Goal: Task Accomplishment & Management: Manage account settings

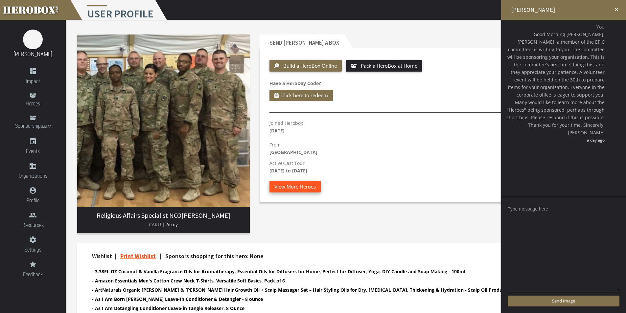
click at [314, 186] on button "View More Heroes" at bounding box center [295, 187] width 51 height 12
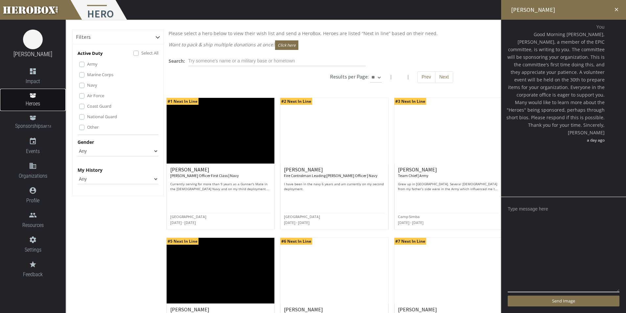
click at [31, 100] on span "Heroes" at bounding box center [33, 104] width 66 height 8
click at [33, 72] on icon "dashboard" at bounding box center [33, 71] width 66 height 8
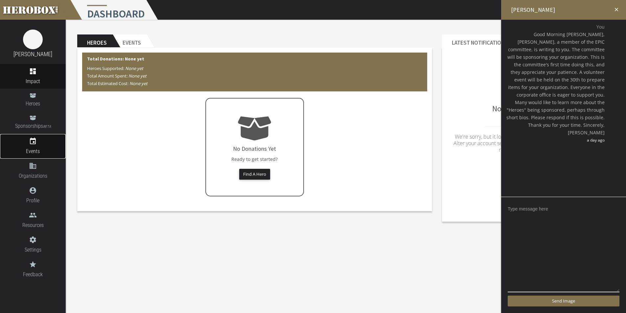
click at [33, 140] on icon "event" at bounding box center [33, 141] width 66 height 8
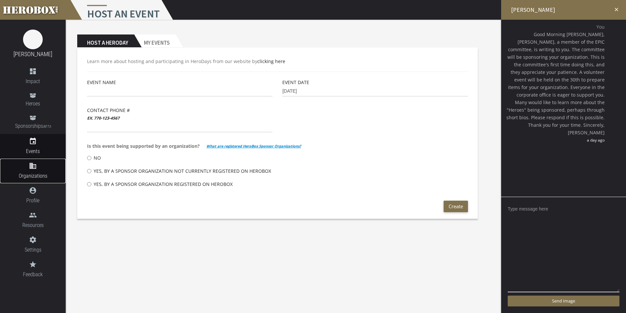
click at [32, 171] on link "domain Organizations" at bounding box center [33, 171] width 66 height 25
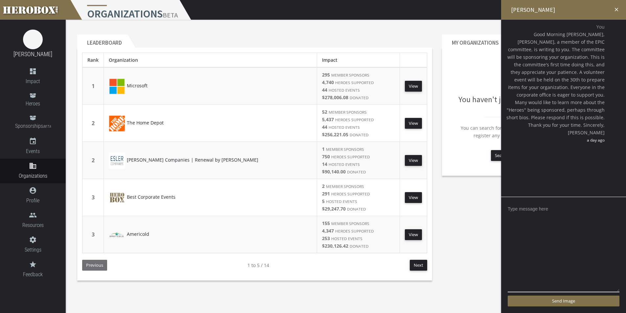
click at [616, 11] on icon "close" at bounding box center [617, 10] width 6 height 6
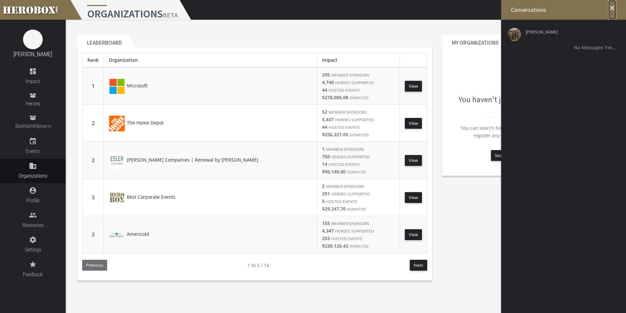
click at [615, 10] on icon "close" at bounding box center [613, 8] width 8 height 8
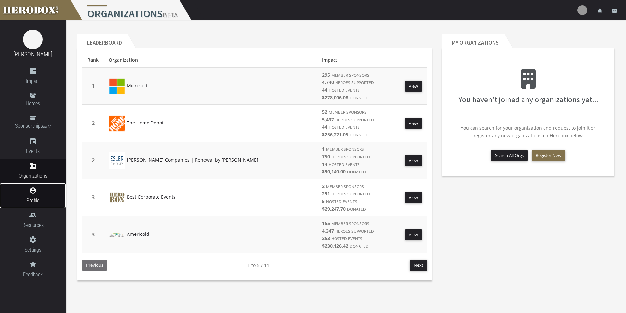
click at [39, 194] on icon "account_circle" at bounding box center [33, 191] width 66 height 8
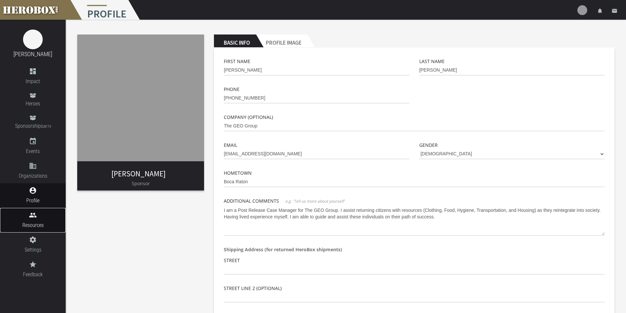
click at [34, 221] on link "people Resources" at bounding box center [33, 220] width 66 height 25
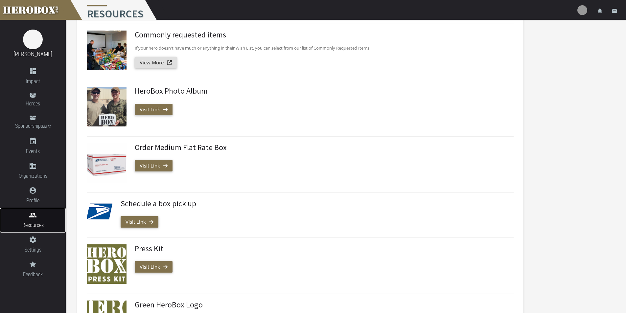
scroll to position [99, 0]
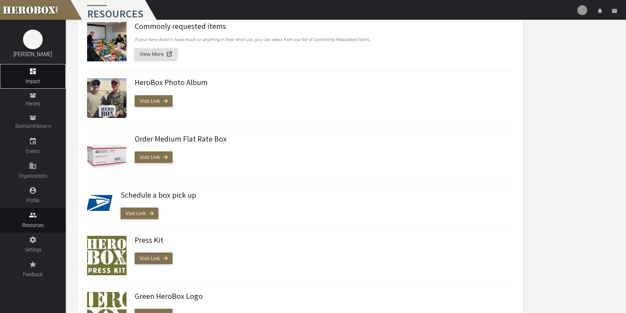
click at [39, 77] on span "Impact" at bounding box center [33, 81] width 66 height 8
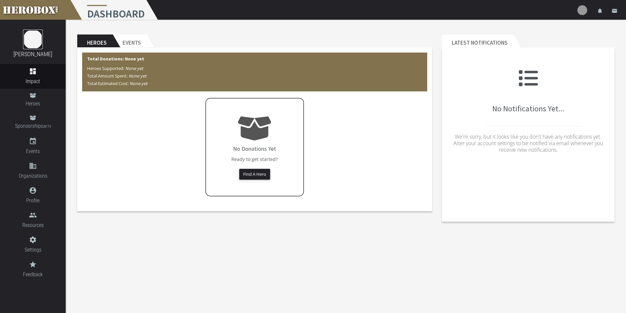
click at [34, 39] on img at bounding box center [33, 40] width 20 height 20
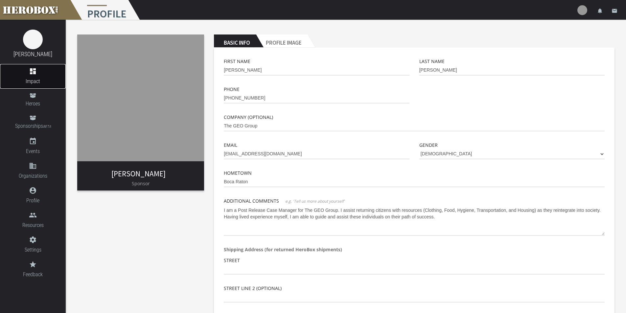
click at [39, 77] on link "dashboard Impact" at bounding box center [33, 76] width 66 height 25
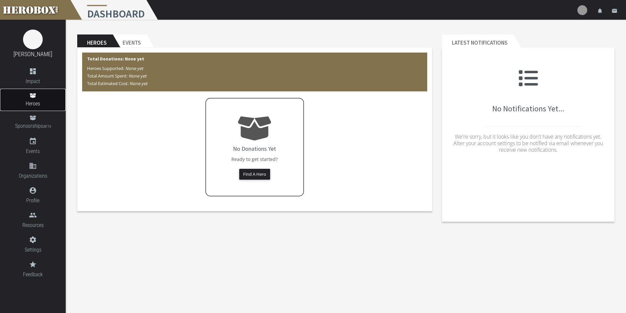
click at [31, 99] on link "Heroes" at bounding box center [33, 100] width 66 height 22
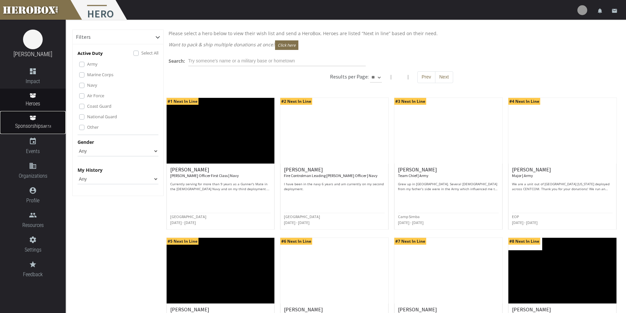
click at [38, 123] on span "Sponsorships BETA" at bounding box center [33, 126] width 66 height 9
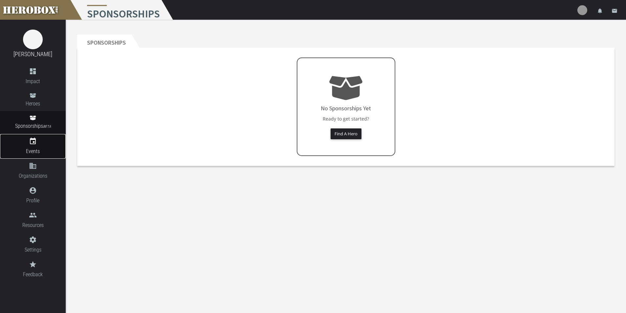
click at [35, 139] on icon "event" at bounding box center [33, 141] width 66 height 8
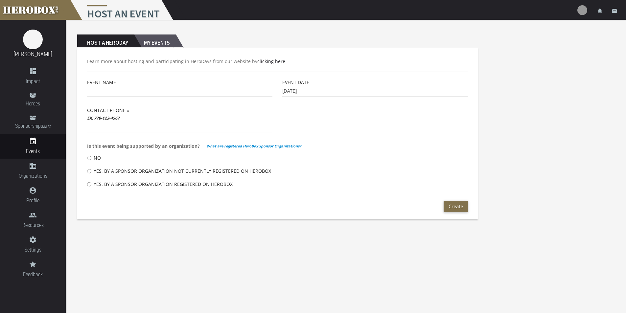
click at [151, 37] on h2 "My Events" at bounding box center [155, 41] width 42 height 13
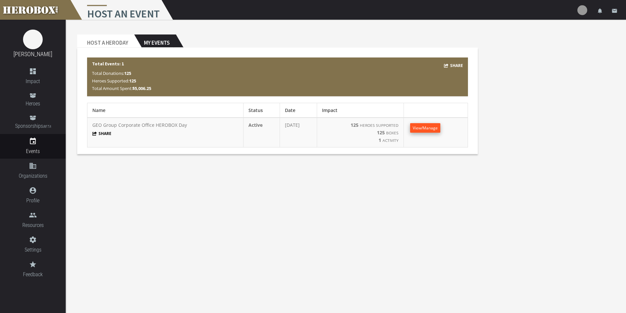
click at [434, 130] on span "View/Manage" at bounding box center [425, 128] width 25 height 6
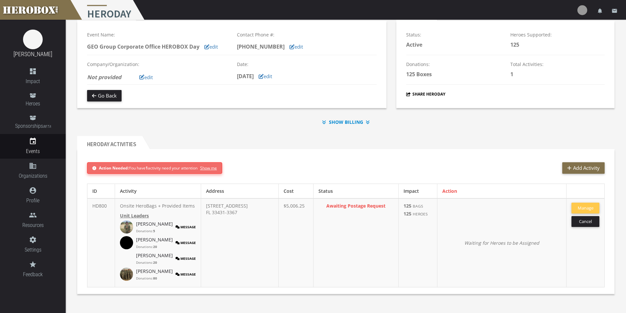
scroll to position [35, 0]
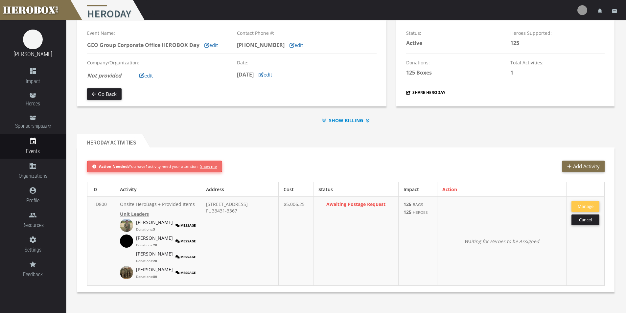
click at [217, 163] on span "Show me" at bounding box center [209, 167] width 17 height 8
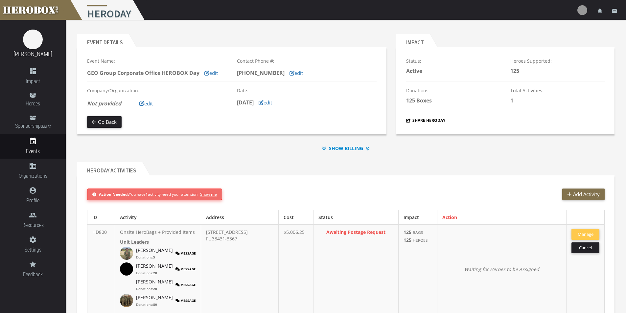
scroll to position [0, 0]
click at [277, 103] on button "edit" at bounding box center [265, 103] width 23 height 12
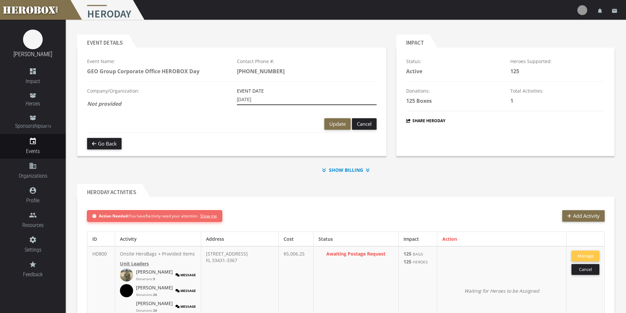
drag, startPoint x: 248, startPoint y: 100, endPoint x: 244, endPoint y: 101, distance: 4.0
click at [244, 101] on input "[DATE]" at bounding box center [307, 100] width 140 height 11
type input "[DATE]"
click at [337, 123] on span "Update" at bounding box center [337, 124] width 16 height 7
